Goal: Book appointment/travel/reservation

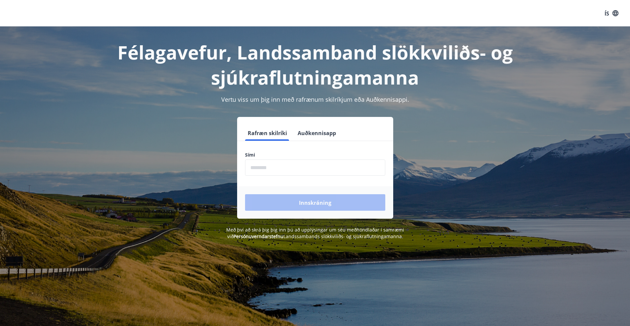
click at [261, 170] on input "phone" at bounding box center [315, 168] width 140 height 16
type input "********"
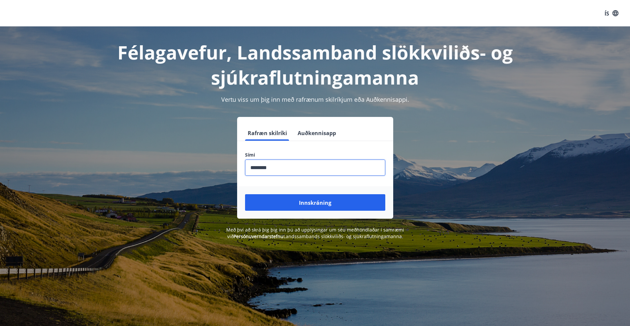
click at [297, 204] on button "Innskráning" at bounding box center [315, 202] width 140 height 17
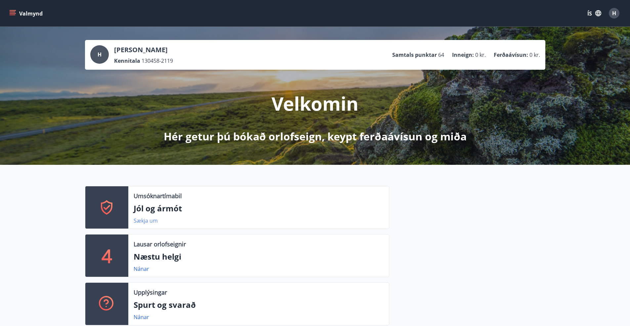
click at [148, 221] on font "Sækja um" at bounding box center [146, 220] width 24 height 7
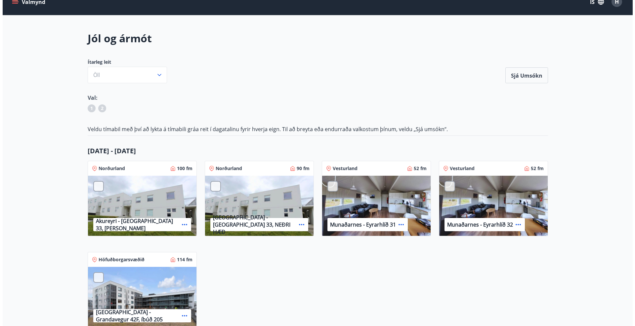
scroll to position [2, 0]
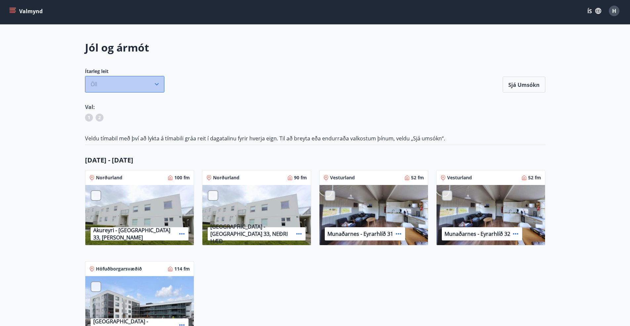
click at [157, 83] on icon "button" at bounding box center [156, 84] width 7 height 7
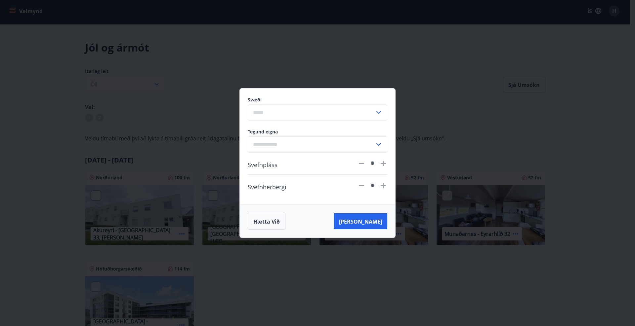
click at [378, 112] on icon at bounding box center [379, 112] width 8 height 8
click at [264, 141] on font "Erlendis" at bounding box center [263, 139] width 20 height 7
type input "********"
click at [371, 221] on font "[PERSON_NAME]" at bounding box center [360, 221] width 43 height 7
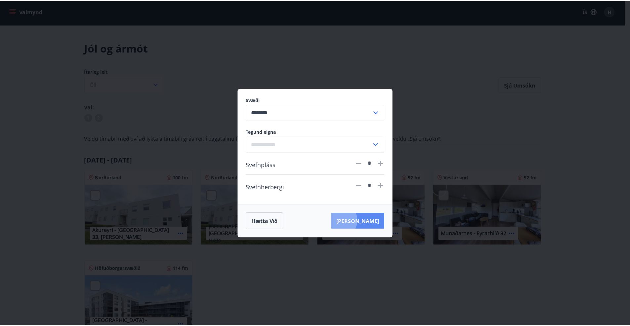
scroll to position [1, 0]
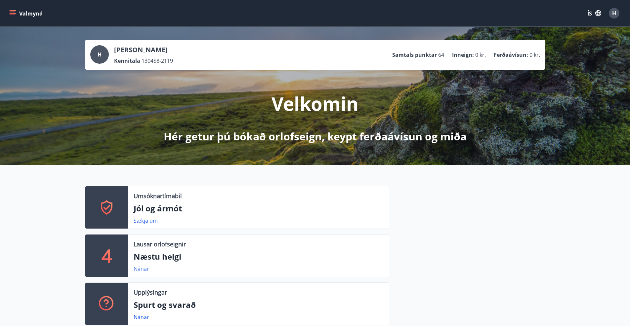
click at [140, 269] on font "Nánar" at bounding box center [142, 268] width 16 height 7
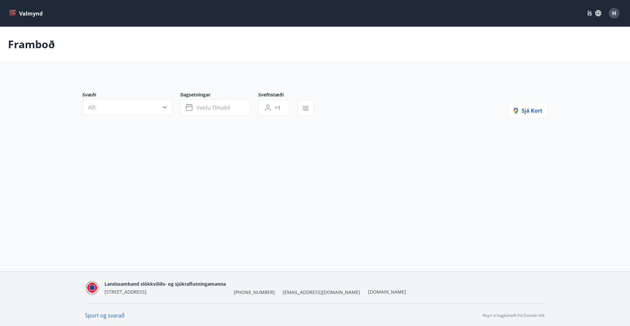
type input "*"
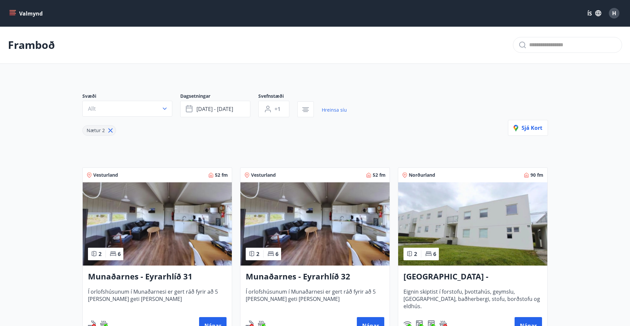
click at [311, 254] on img at bounding box center [314, 223] width 149 height 83
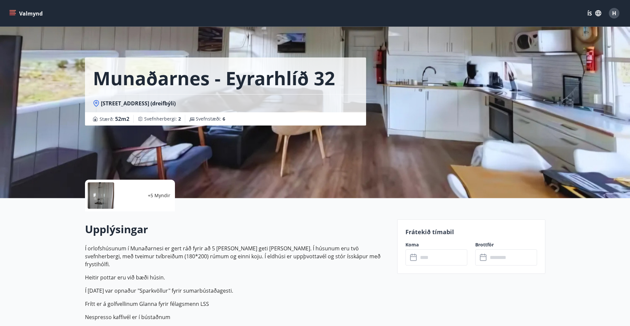
click at [162, 198] on font "+5 Myndir" at bounding box center [159, 195] width 22 height 6
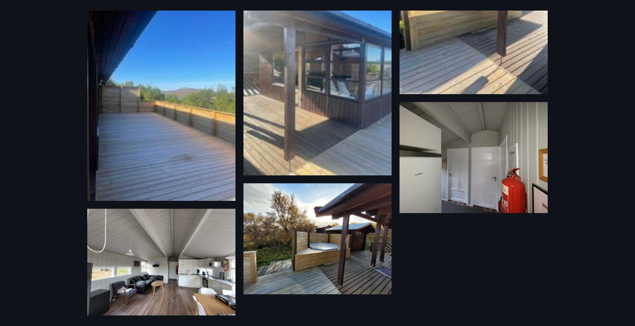
scroll to position [376, 0]
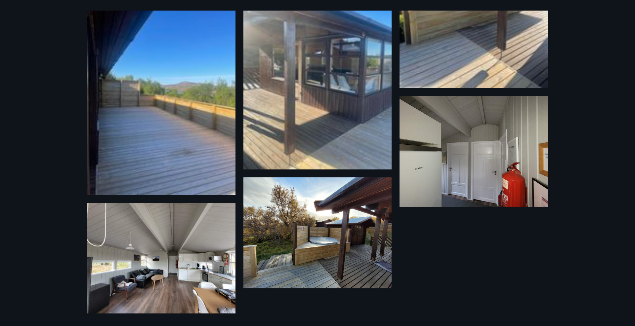
click at [469, 169] on img at bounding box center [473, 151] width 148 height 111
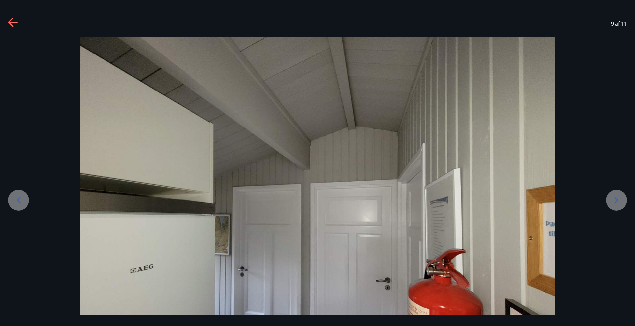
click at [613, 194] on div at bounding box center [616, 200] width 21 height 21
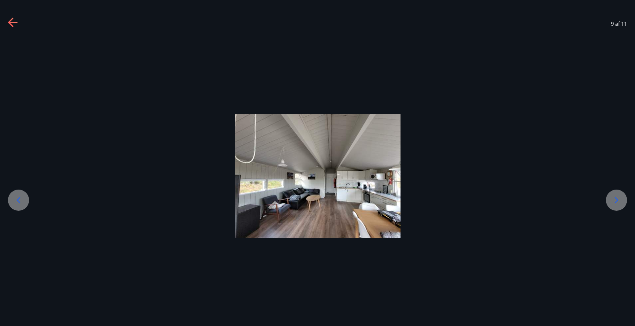
click at [613, 194] on div at bounding box center [616, 200] width 21 height 21
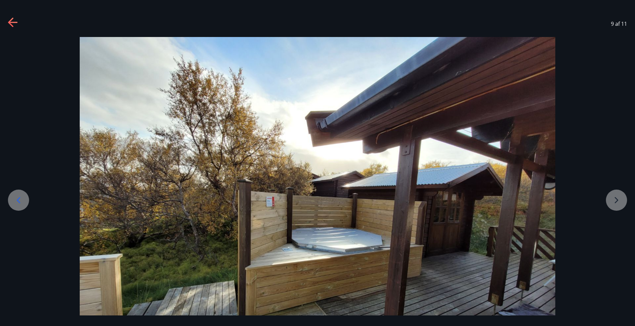
click at [613, 194] on div at bounding box center [317, 215] width 635 height 357
click at [613, 199] on div at bounding box center [317, 215] width 635 height 357
